Goal: Task Accomplishment & Management: Use online tool/utility

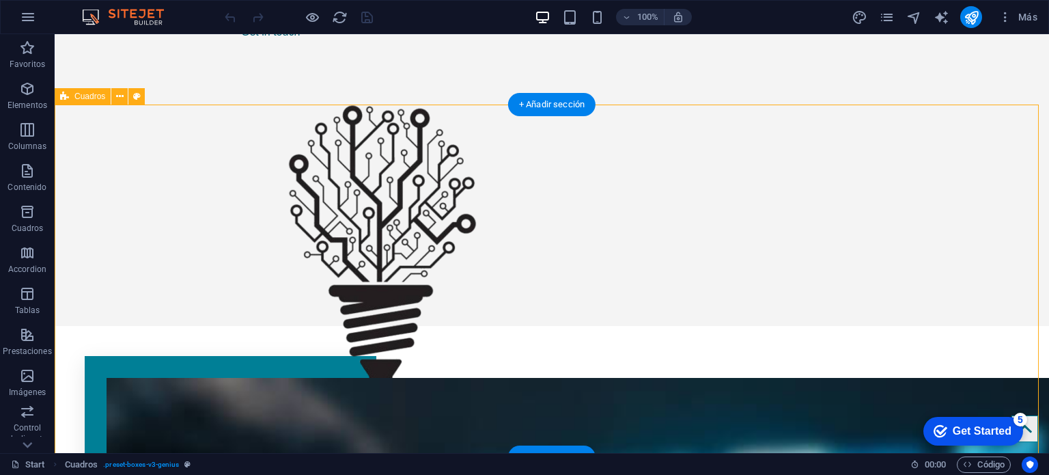
scroll to position [342, 0]
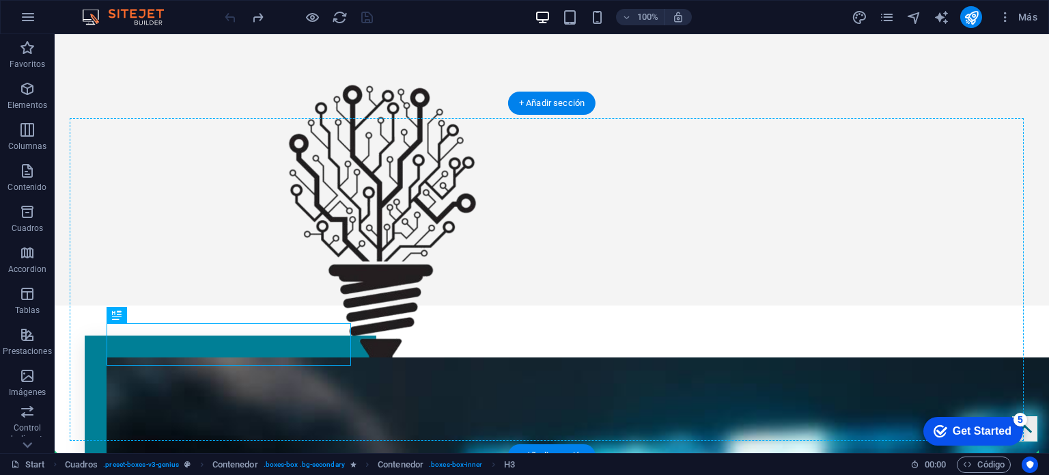
drag, startPoint x: 221, startPoint y: 353, endPoint x: 489, endPoint y: 330, distance: 268.8
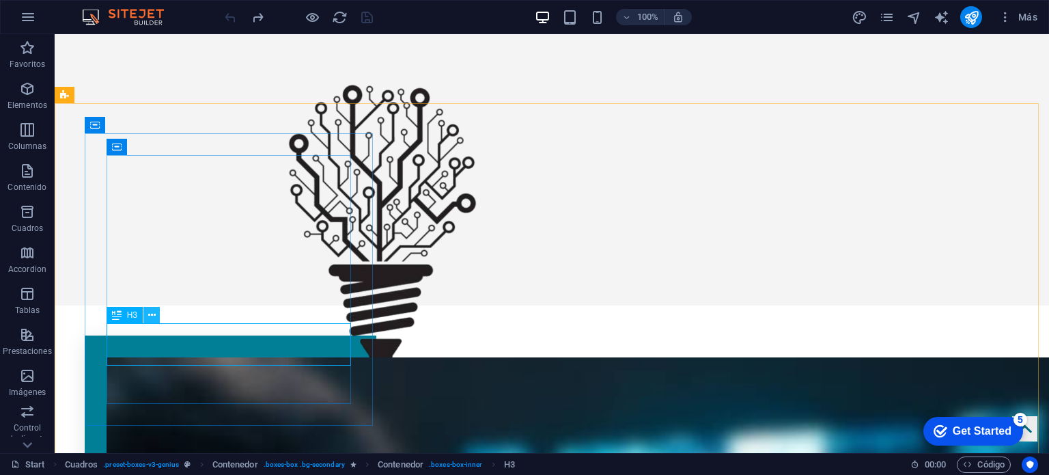
click at [149, 313] on icon at bounding box center [152, 315] width 8 height 14
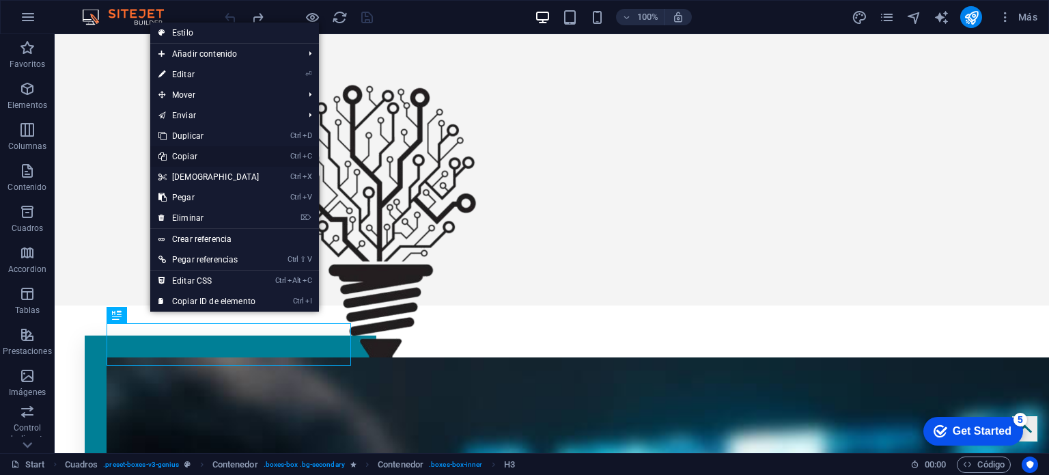
click at [194, 152] on link "Ctrl C Copiar" at bounding box center [208, 156] width 117 height 20
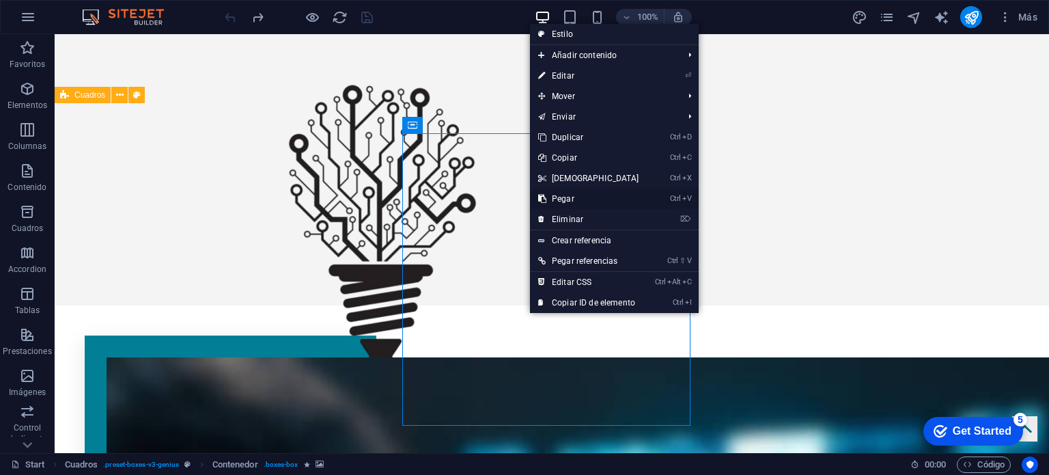
click at [566, 197] on link "Ctrl V Pegar" at bounding box center [588, 199] width 117 height 20
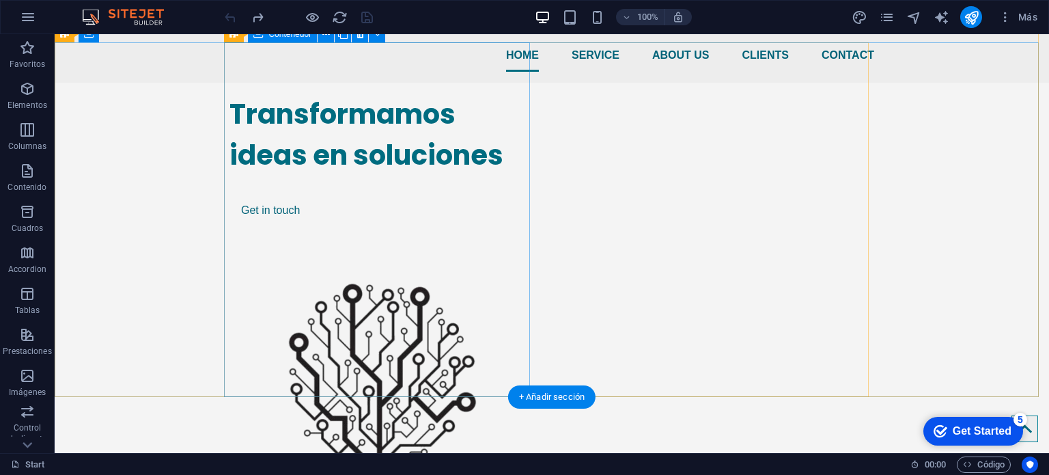
scroll to position [137, 0]
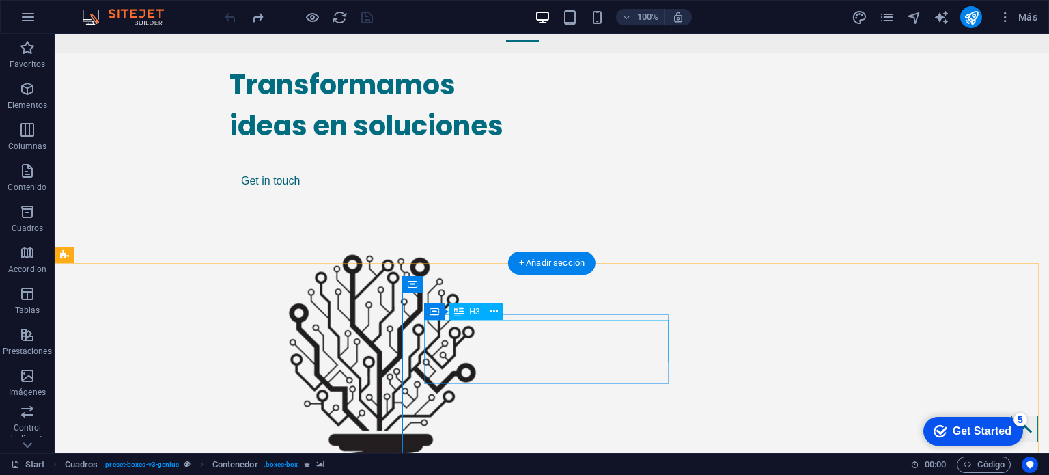
scroll to position [205, 0]
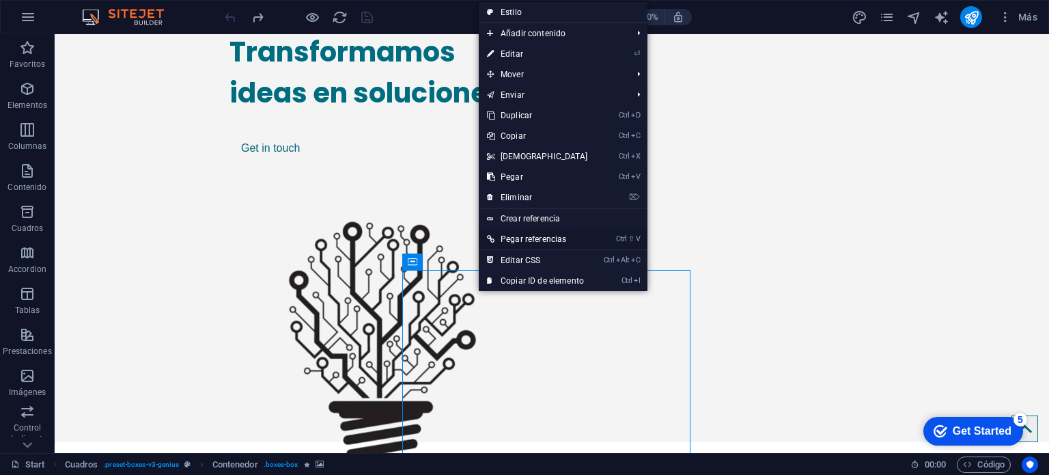
click at [488, 240] on icon at bounding box center [490, 239] width 7 height 20
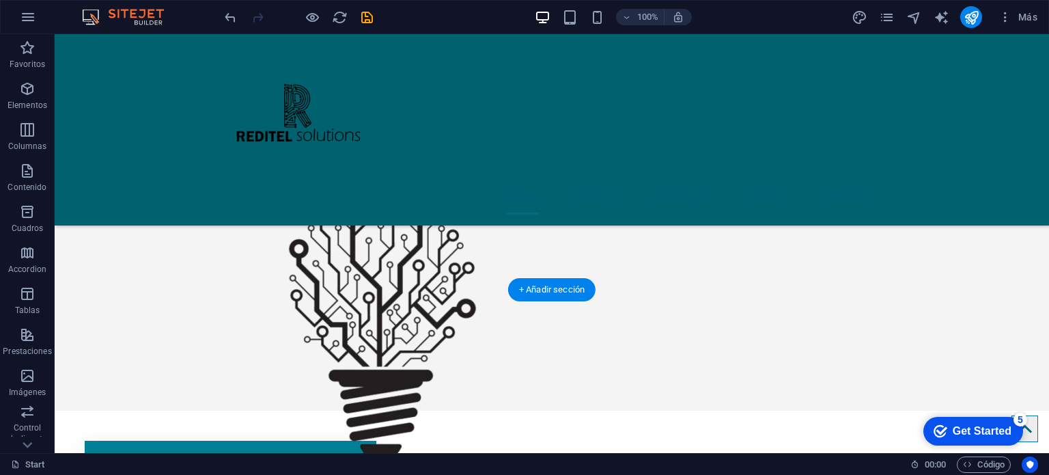
scroll to position [155, 0]
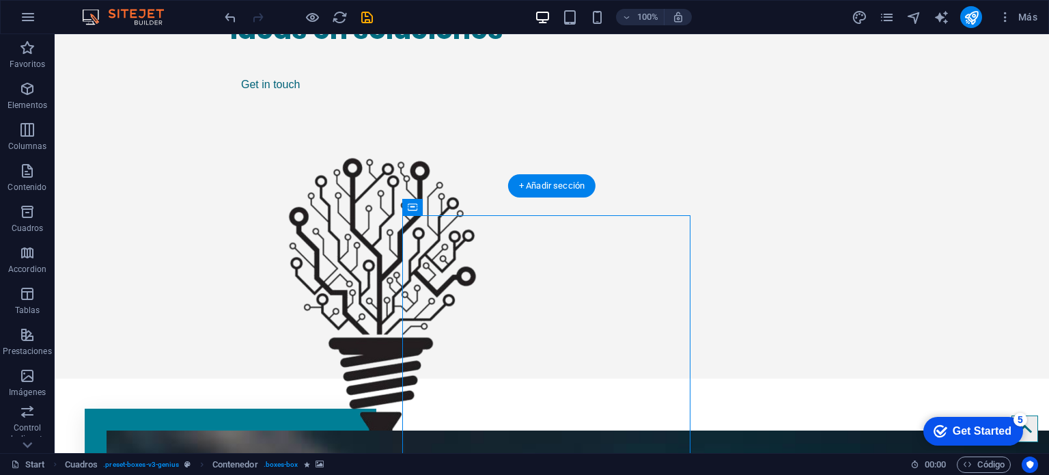
scroll to position [292, 0]
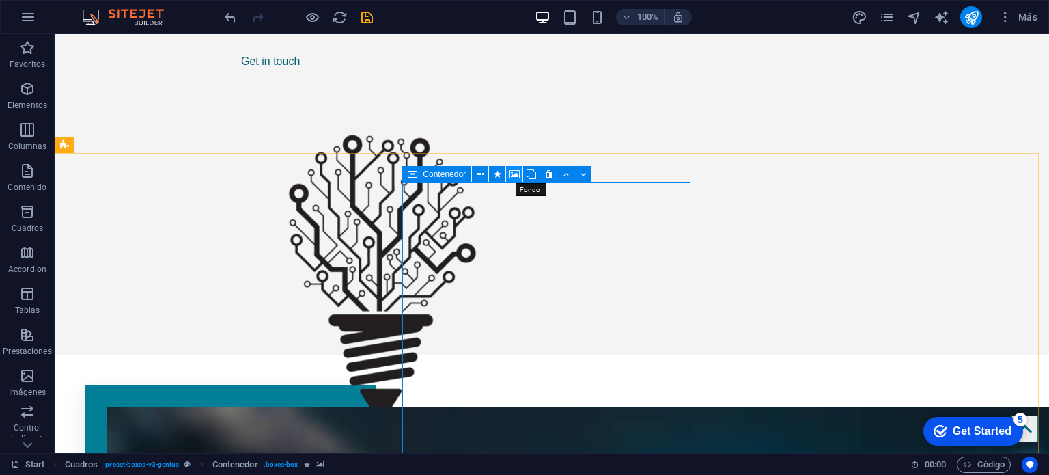
click at [514, 177] on icon at bounding box center [515, 174] width 10 height 14
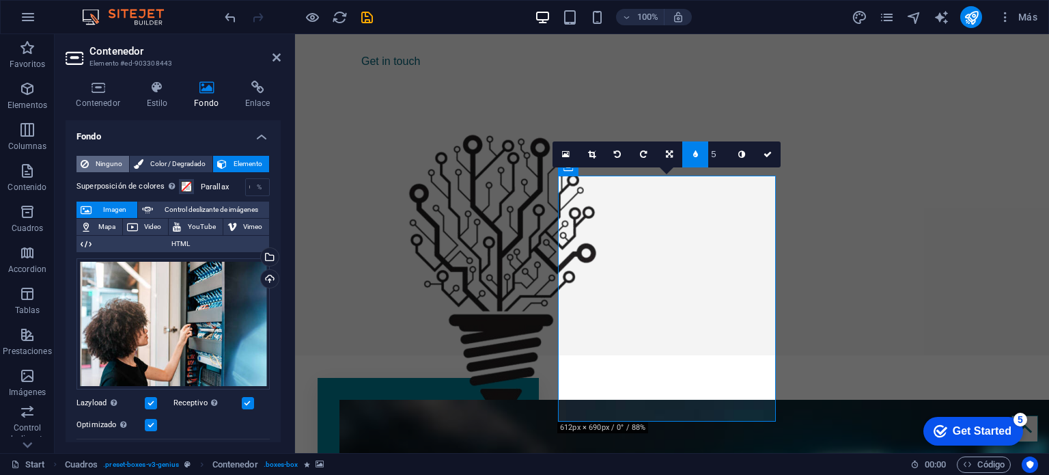
click at [113, 169] on span "Ninguno" at bounding box center [109, 164] width 32 height 16
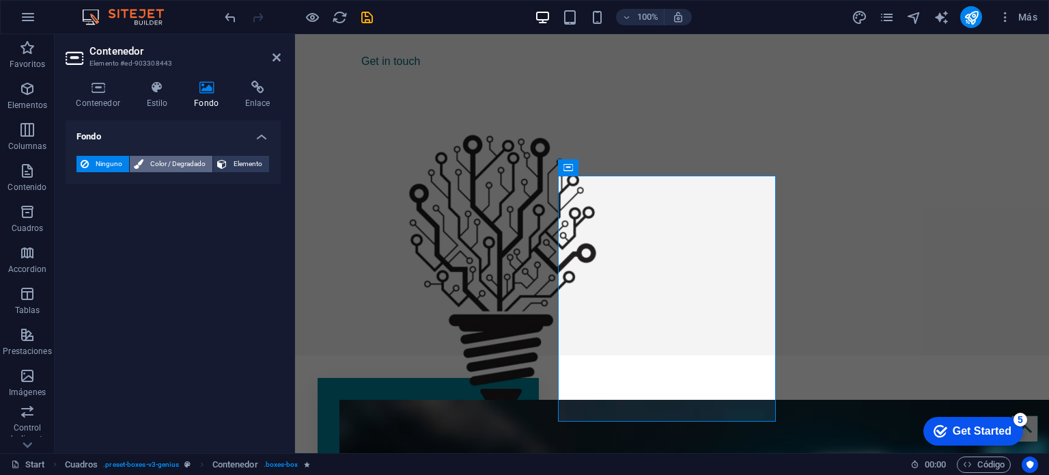
click at [145, 169] on button "Color / Degradado" at bounding box center [171, 164] width 83 height 16
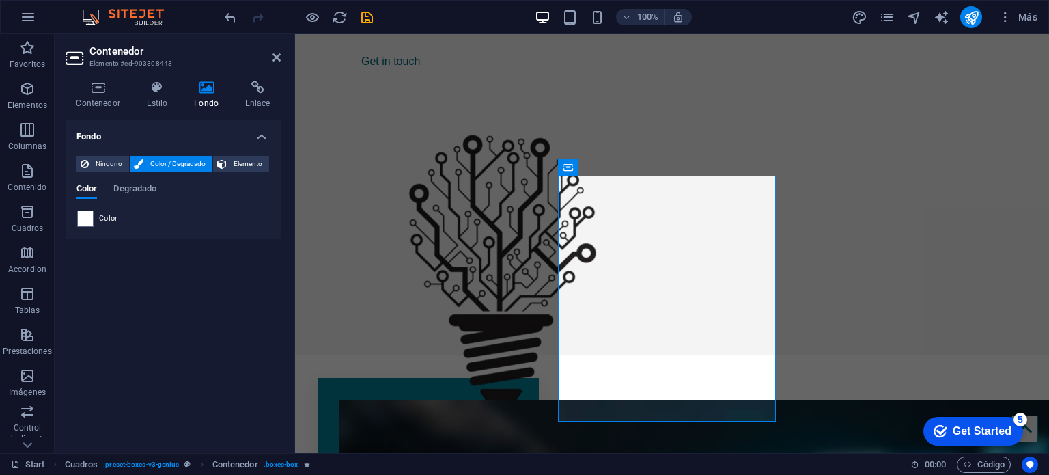
click at [122, 215] on div "Color" at bounding box center [173, 218] width 192 height 16
click at [108, 216] on span "Color" at bounding box center [108, 218] width 19 height 11
click at [88, 218] on span at bounding box center [85, 218] width 15 height 15
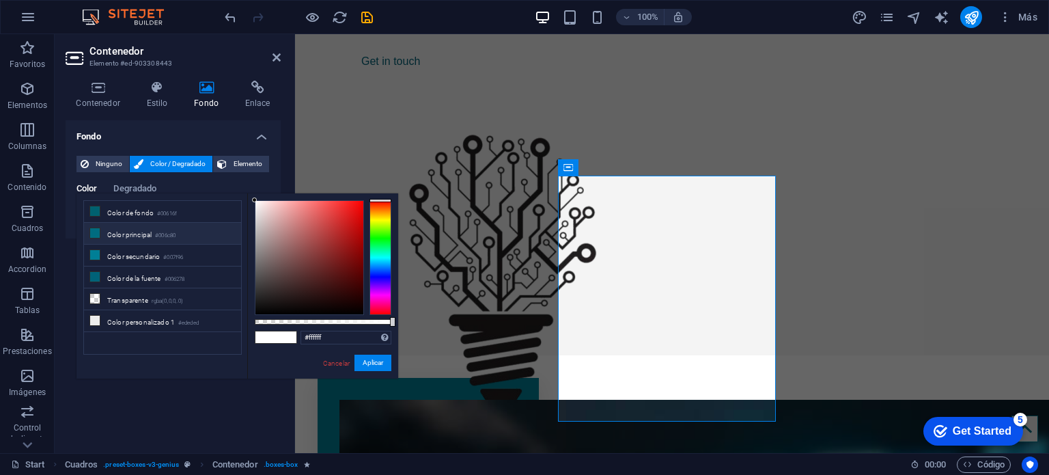
click at [135, 233] on li "Color principal #006c80" at bounding box center [162, 234] width 157 height 22
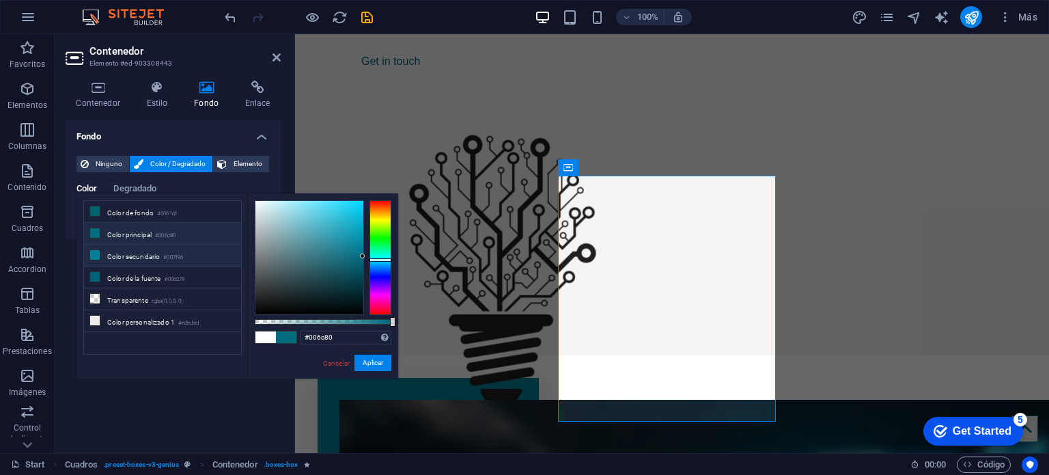
click at [135, 252] on li "Color secundario #007f96" at bounding box center [162, 256] width 157 height 22
click at [137, 214] on li "Color de fondo #00616f" at bounding box center [162, 212] width 157 height 22
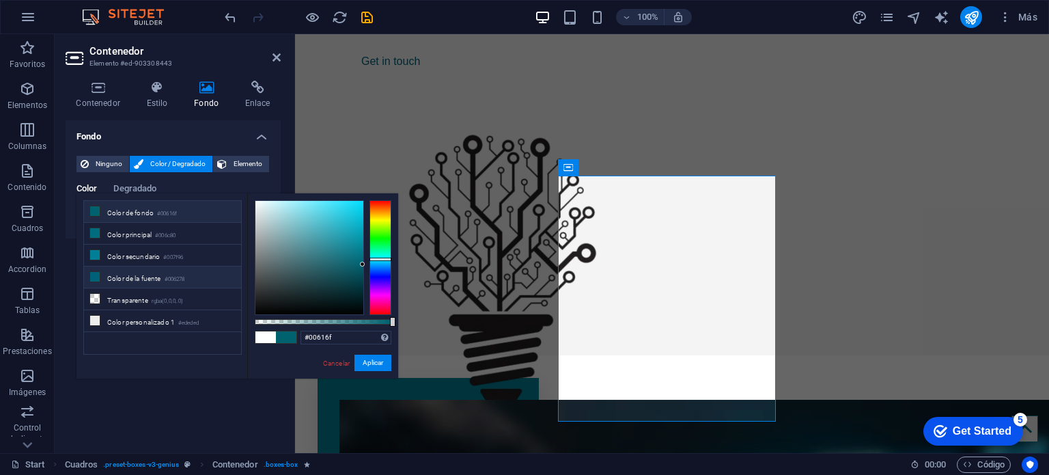
click at [139, 272] on li "Color de la fuente #006278" at bounding box center [162, 277] width 157 height 22
click at [139, 255] on li "Color secundario #007f96" at bounding box center [162, 256] width 157 height 22
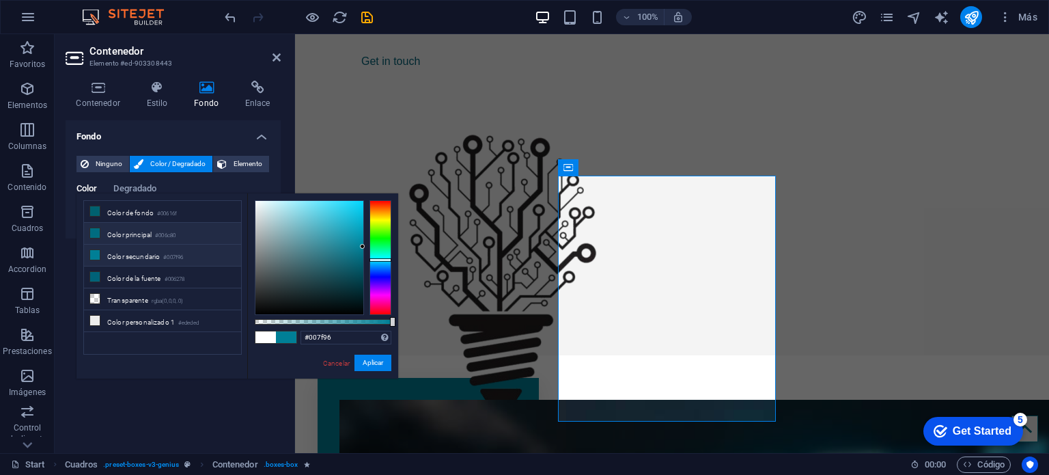
click at [135, 232] on li "Color principal #006c80" at bounding box center [162, 234] width 157 height 22
click at [133, 274] on li "Color de la fuente #006278" at bounding box center [162, 277] width 157 height 22
type input "#006278"
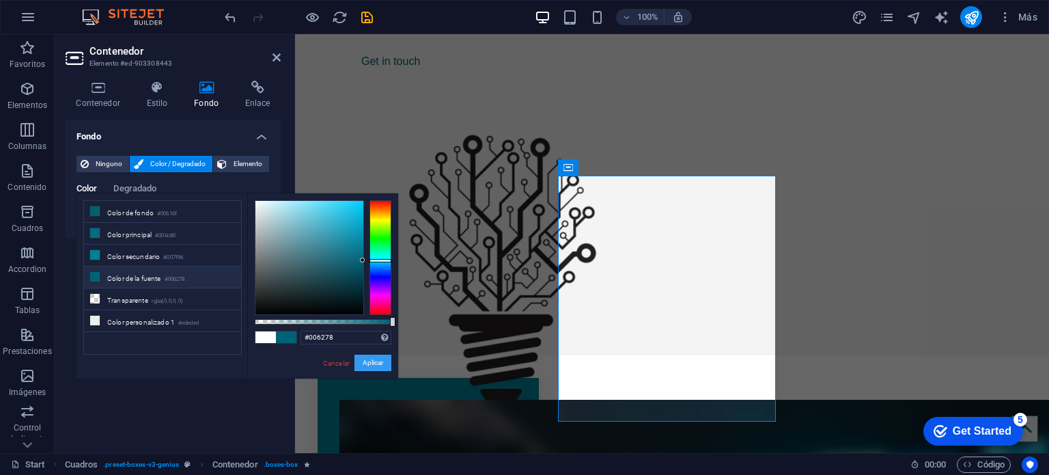
click at [363, 357] on button "Aplicar" at bounding box center [372, 362] width 37 height 16
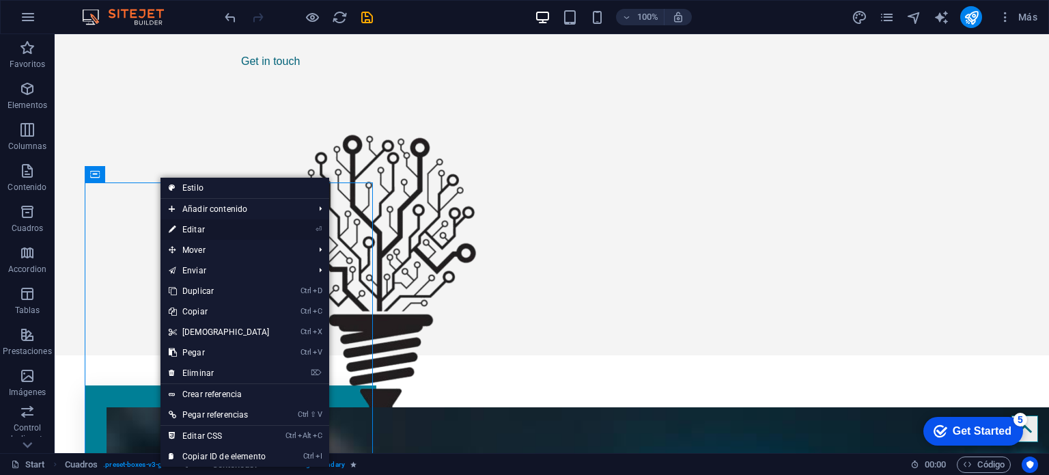
click at [219, 234] on link "⏎ Editar" at bounding box center [219, 229] width 117 height 20
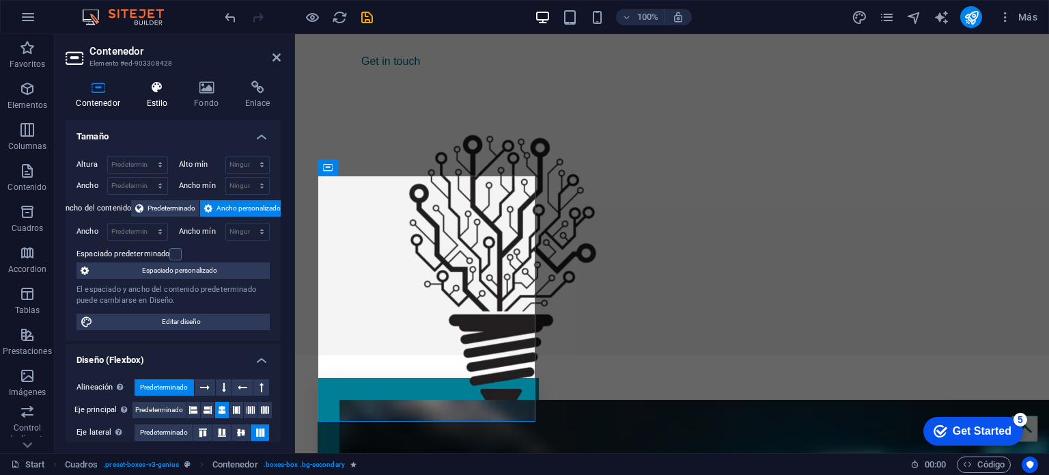
click at [150, 100] on h4 "Estilo" at bounding box center [160, 95] width 48 height 29
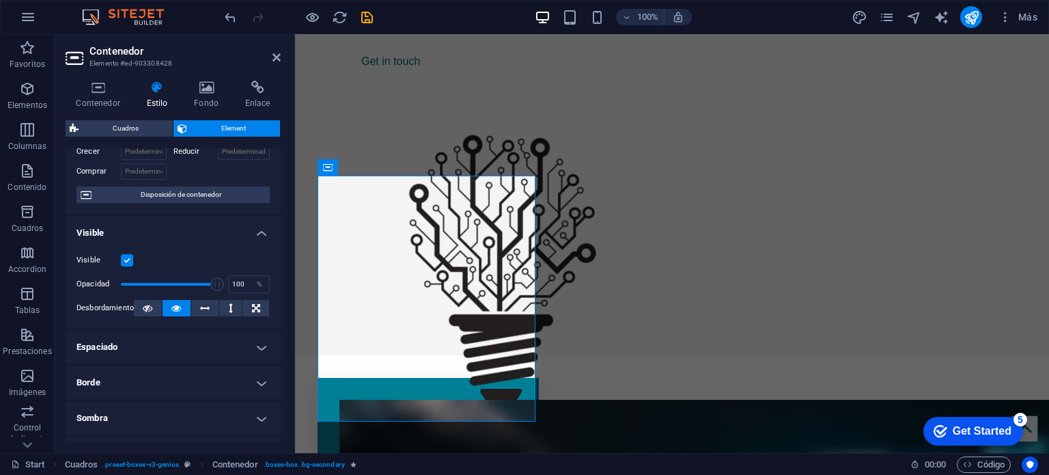
scroll to position [0, 0]
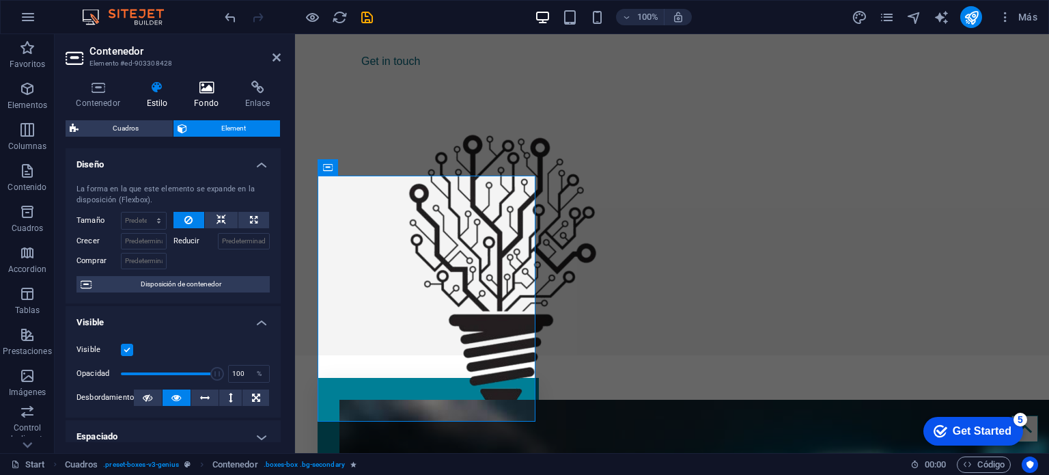
click at [199, 106] on h4 "Fondo" at bounding box center [209, 95] width 51 height 29
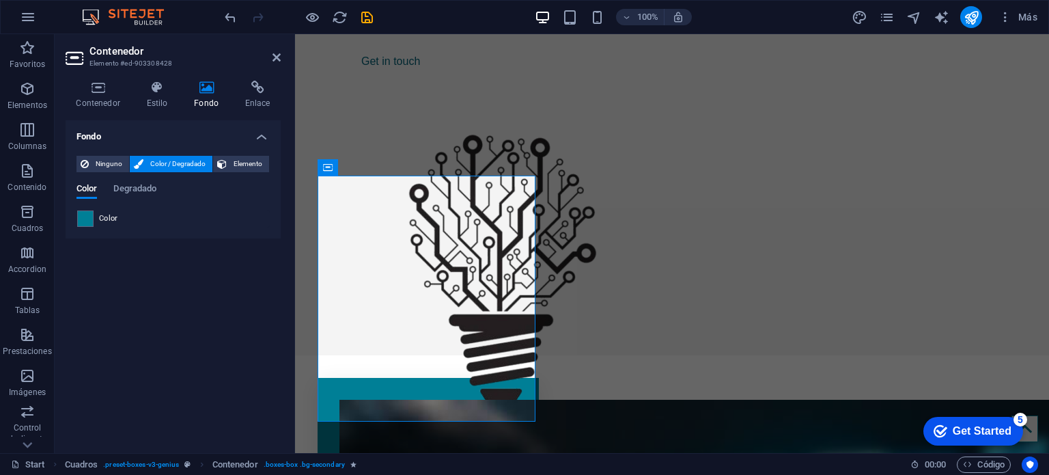
click at [82, 216] on span at bounding box center [85, 218] width 15 height 15
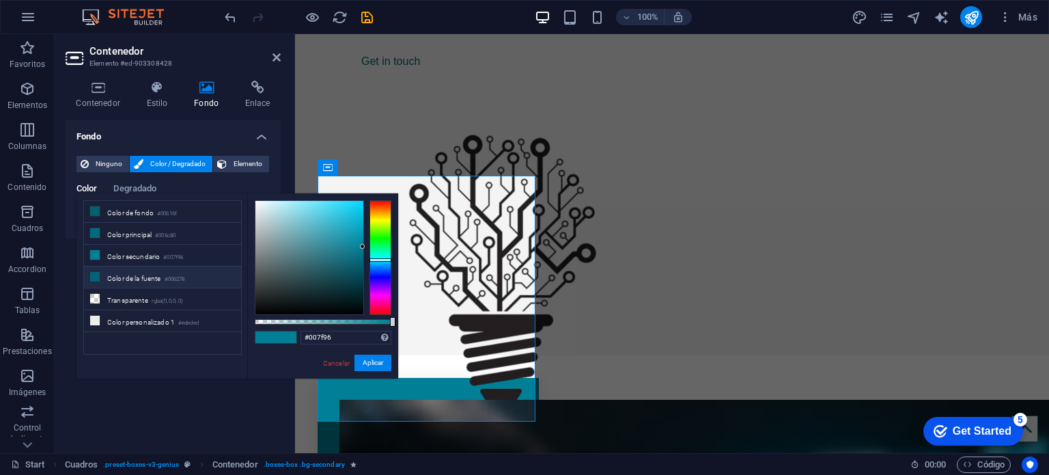
click at [97, 272] on icon at bounding box center [95, 277] width 10 height 10
type input "#006278"
click at [377, 361] on button "Aplicar" at bounding box center [372, 362] width 37 height 16
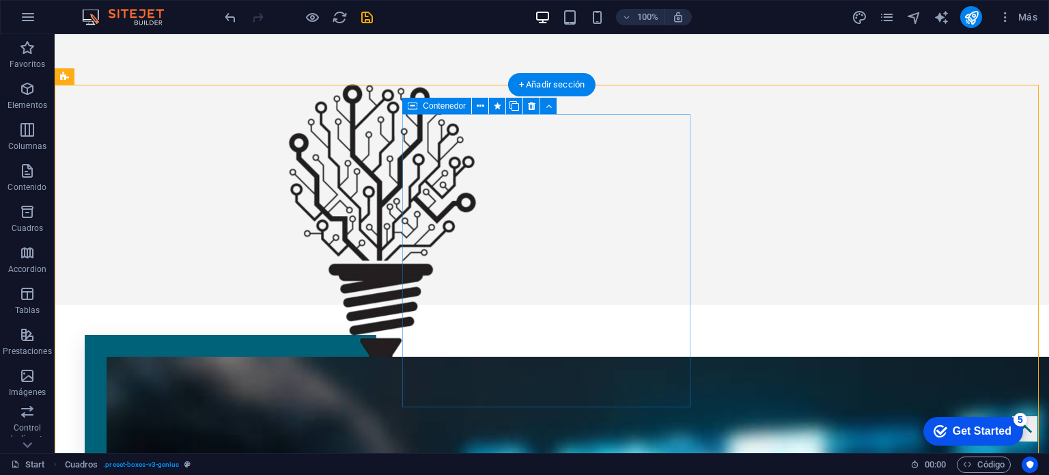
scroll to position [360, 0]
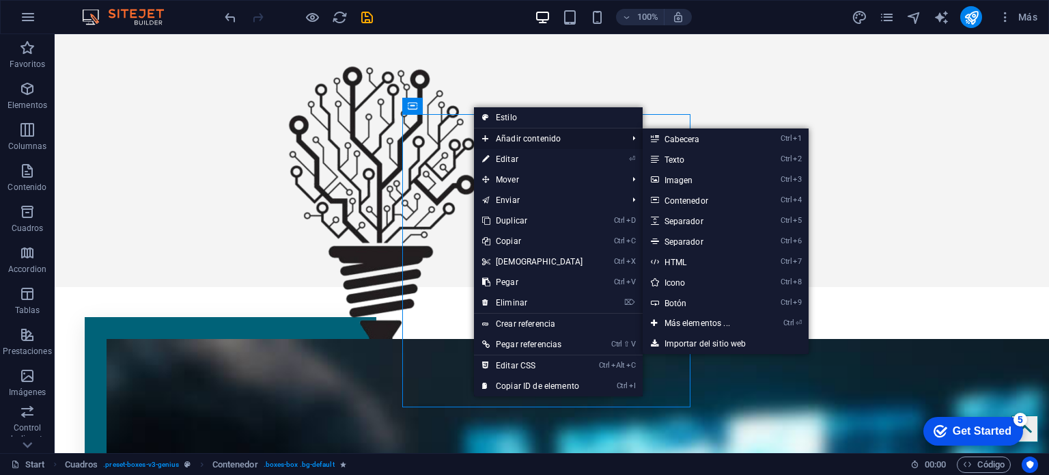
click at [518, 143] on span "Añadir contenido" at bounding box center [548, 138] width 148 height 20
click at [662, 182] on link "Ctrl 3 Imagen" at bounding box center [700, 179] width 115 height 20
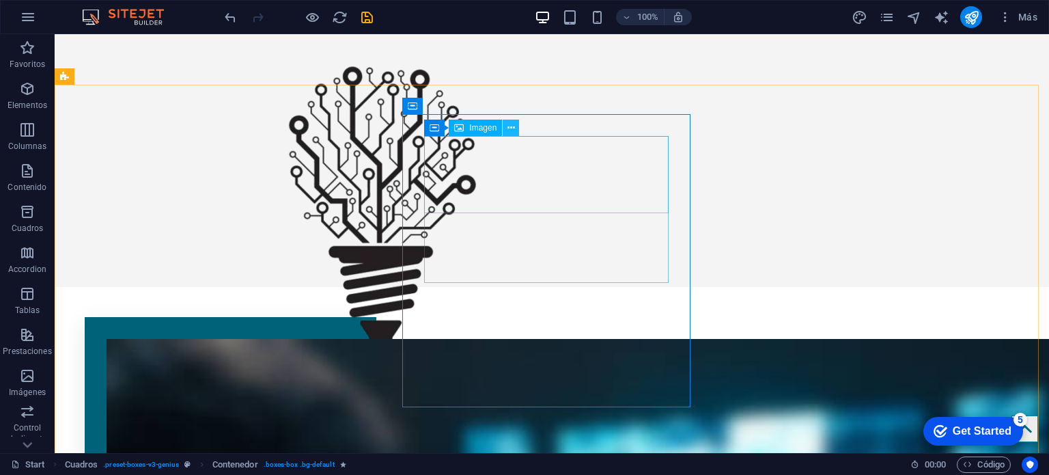
click at [508, 129] on icon at bounding box center [511, 128] width 8 height 14
click at [484, 130] on span "Imagen" at bounding box center [482, 128] width 27 height 8
click at [514, 123] on icon at bounding box center [511, 128] width 8 height 14
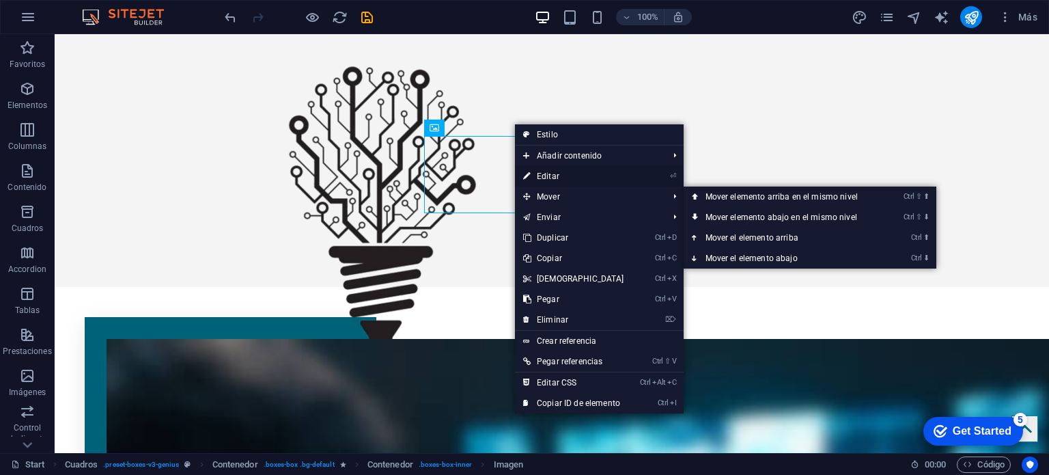
click at [549, 183] on link "⏎ Editar" at bounding box center [573, 176] width 117 height 20
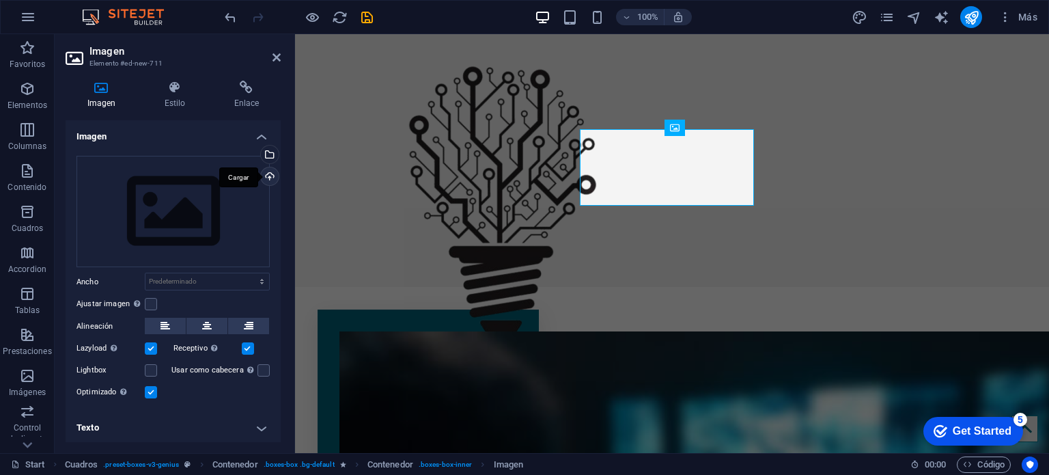
click at [270, 176] on div "Cargar" at bounding box center [268, 177] width 20 height 20
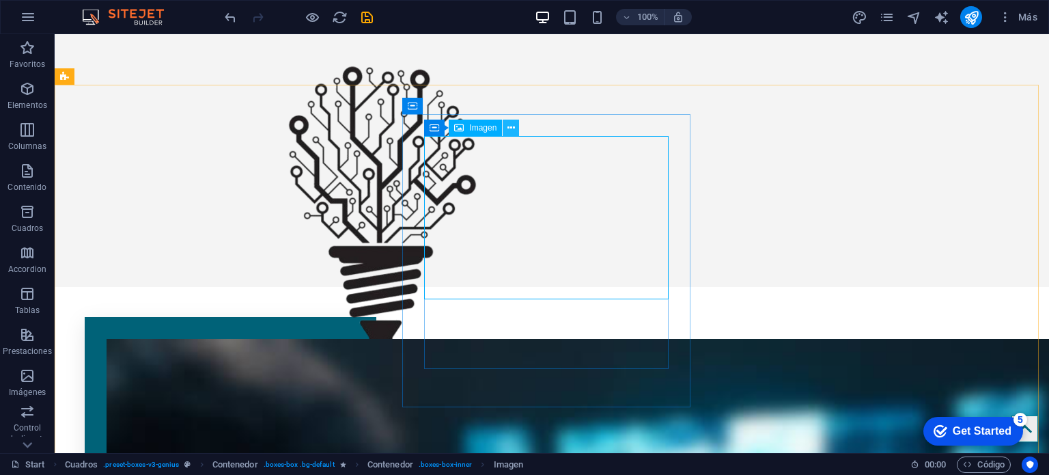
click at [507, 128] on icon at bounding box center [511, 128] width 8 height 14
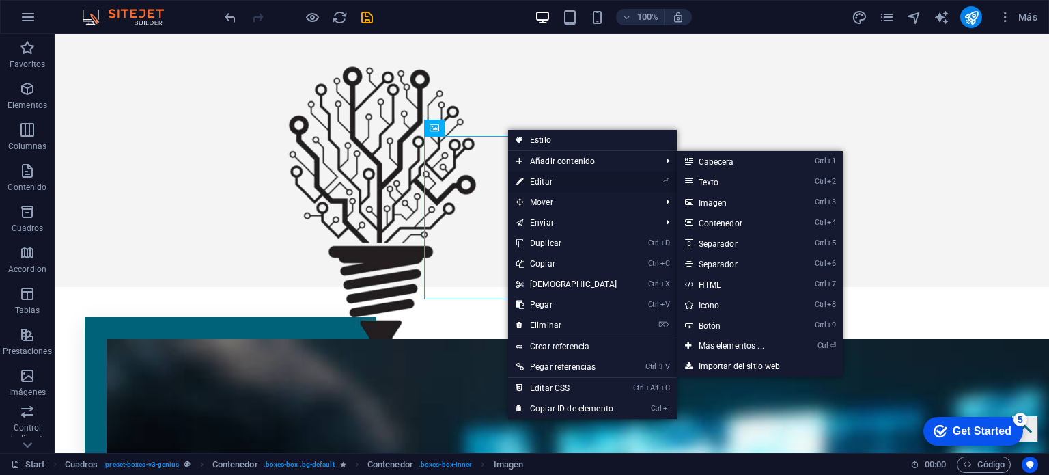
click at [547, 174] on link "⏎ Editar" at bounding box center [566, 181] width 117 height 20
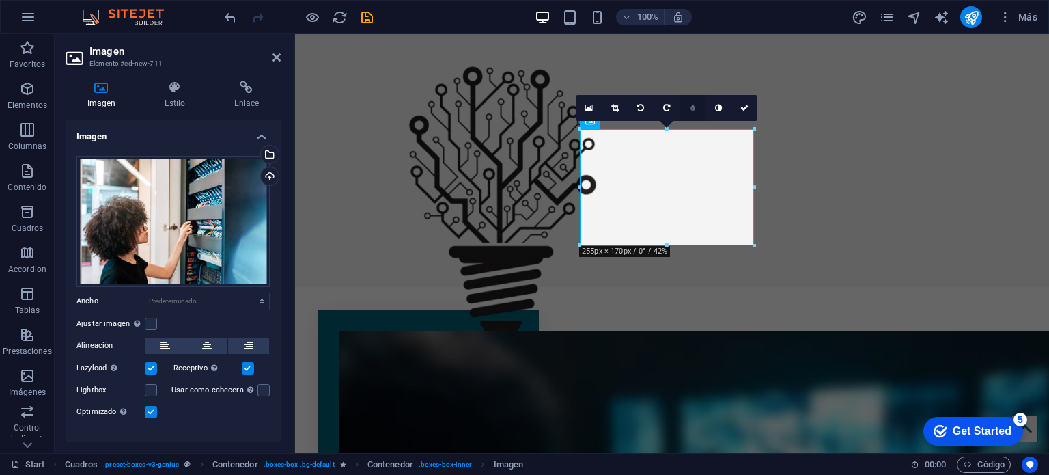
click at [688, 104] on link at bounding box center [693, 108] width 26 height 26
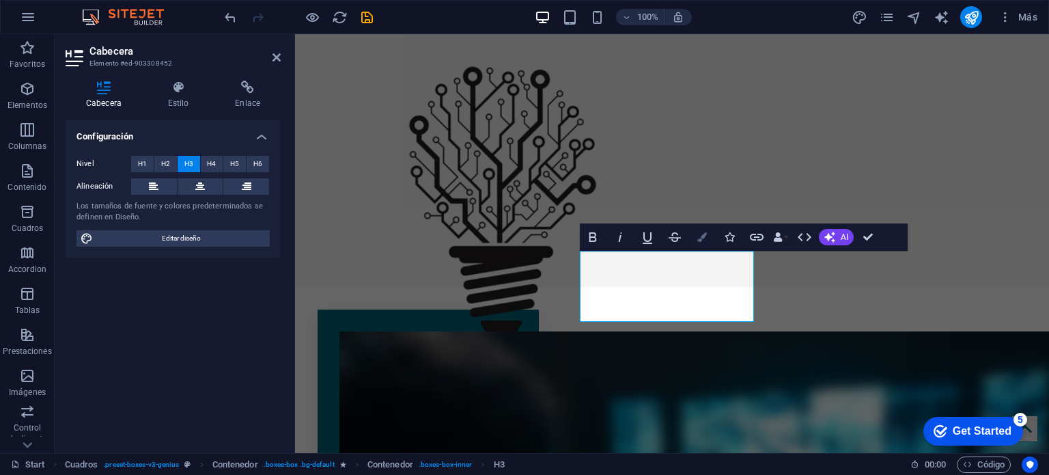
click at [699, 245] on button "Colors" at bounding box center [702, 236] width 26 height 27
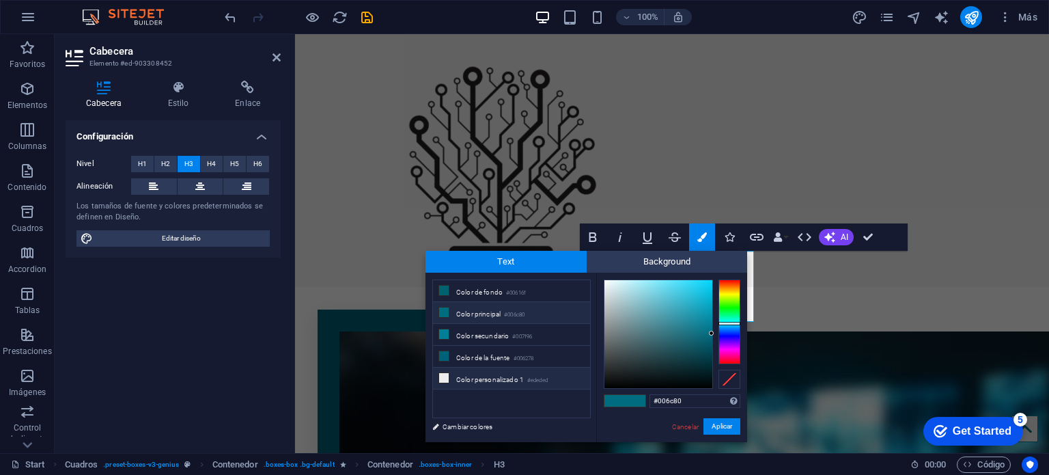
click at [499, 379] on li "Color personalizado 1 #ededed" at bounding box center [511, 378] width 157 height 22
type input "#ededed"
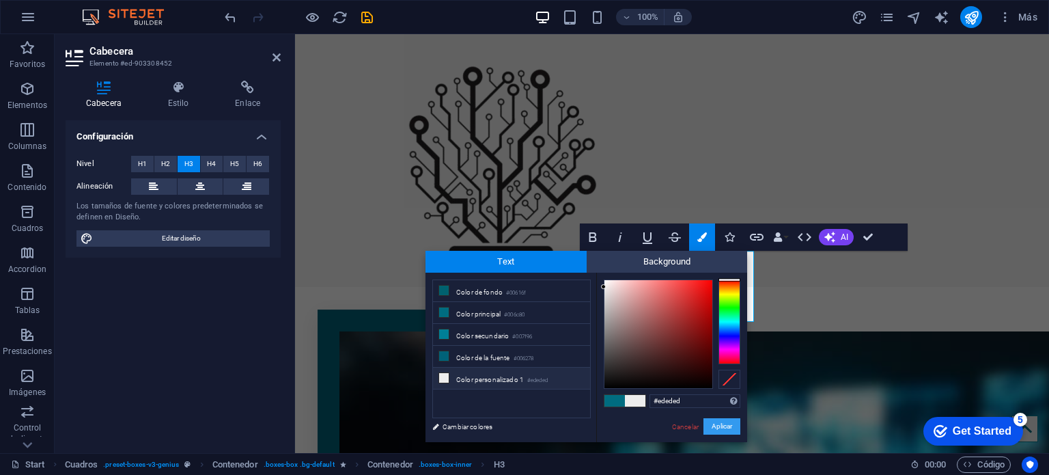
click at [721, 426] on button "Aplicar" at bounding box center [722, 426] width 37 height 16
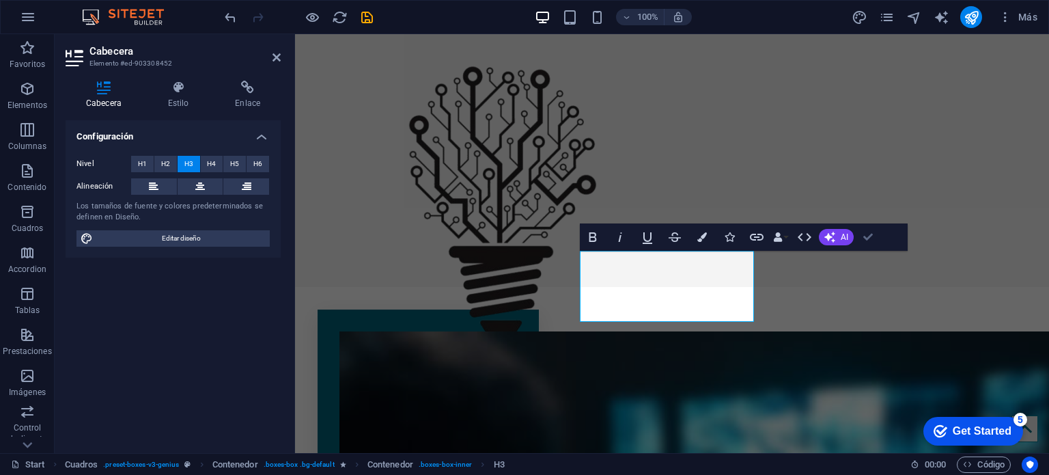
drag, startPoint x: 866, startPoint y: 241, endPoint x: 790, endPoint y: 240, distance: 75.8
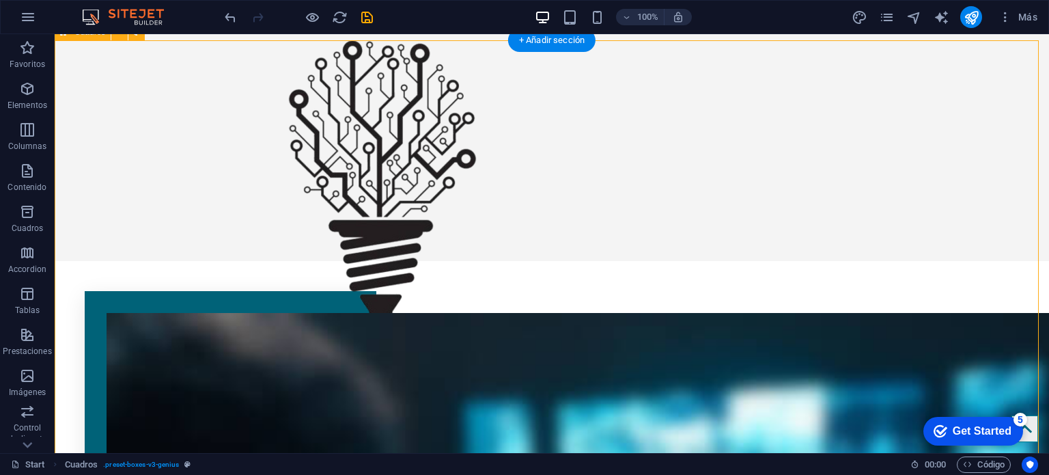
scroll to position [428, 0]
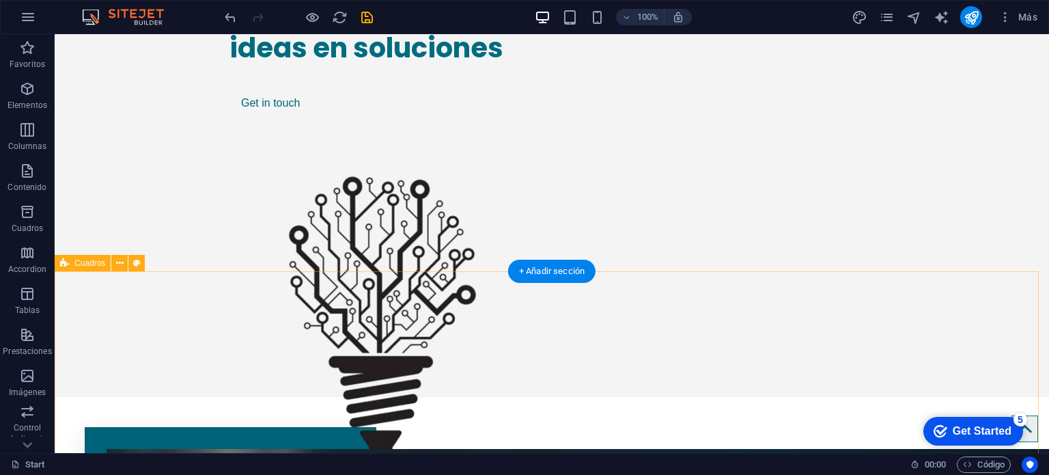
scroll to position [273, 0]
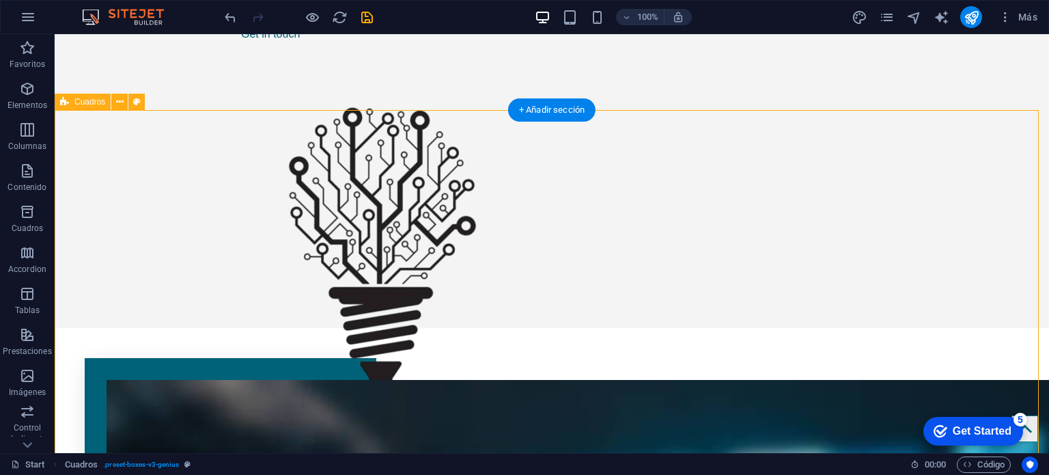
scroll to position [342, 0]
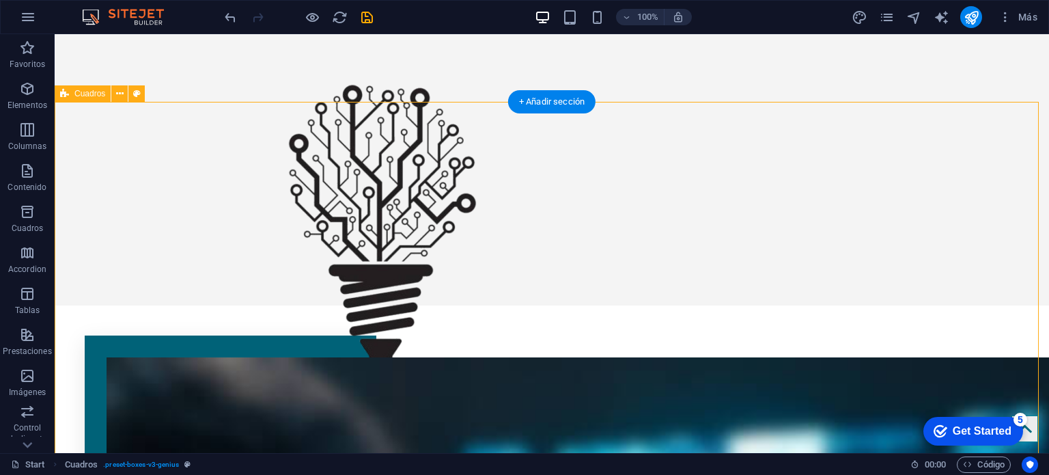
scroll to position [478, 0]
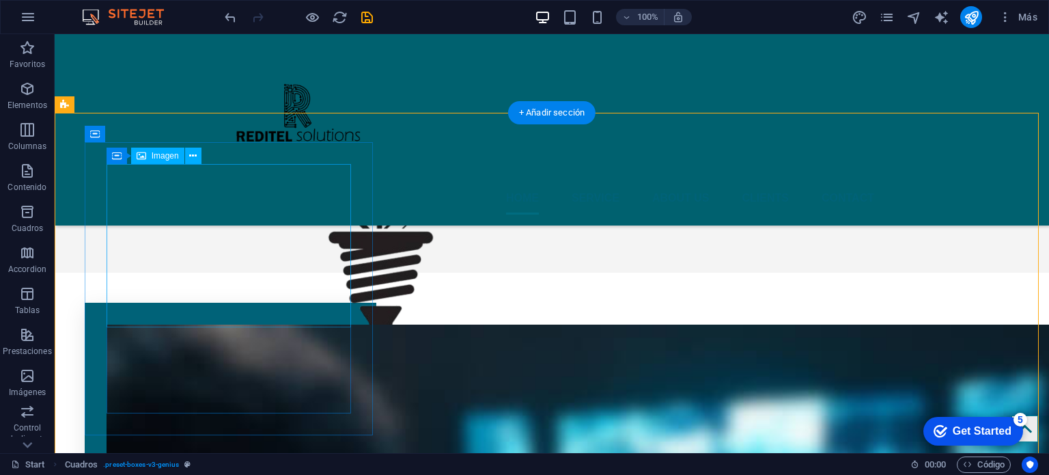
scroll to position [205, 0]
